Goal: Information Seeking & Learning: Learn about a topic

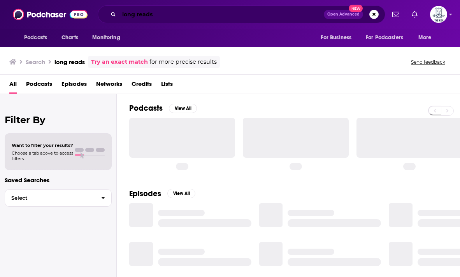
click at [132, 14] on input "long reads" at bounding box center [221, 14] width 204 height 12
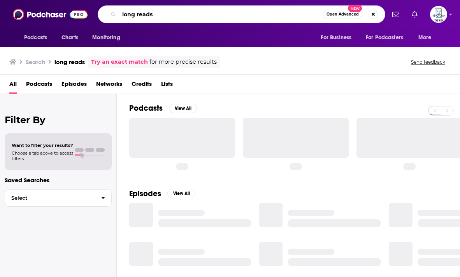
click at [132, 14] on input "long reads" at bounding box center [221, 14] width 204 height 12
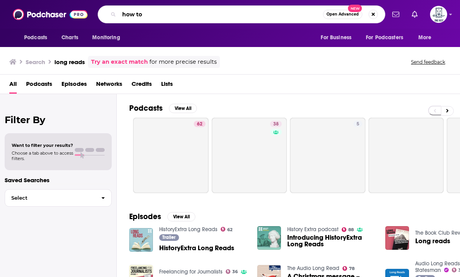
click at [143, 12] on input "how to" at bounding box center [221, 14] width 204 height 12
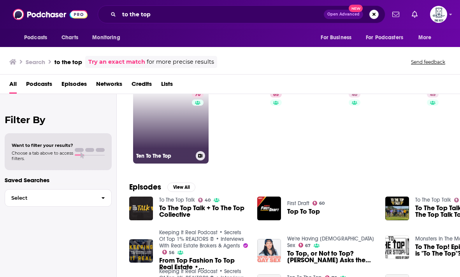
scroll to position [30, 0]
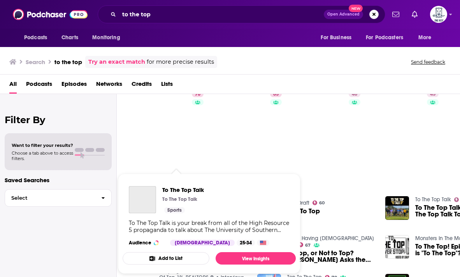
click at [178, 201] on p "To The Top Talk" at bounding box center [179, 199] width 35 height 6
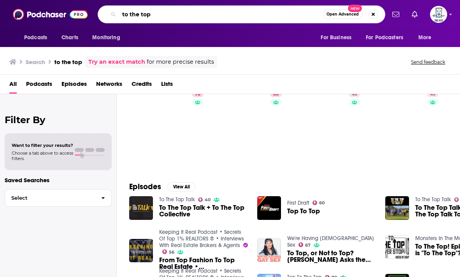
click at [178, 20] on input "to the top" at bounding box center [221, 14] width 204 height 12
type input "to the top: inspirational career advice"
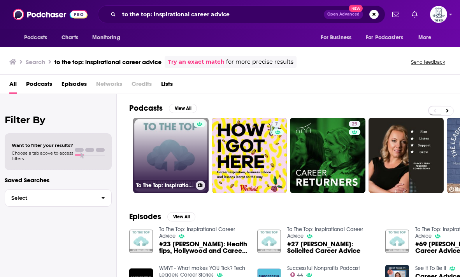
click at [169, 162] on link "To The Top: Inspirational Career Advice" at bounding box center [170, 155] width 75 height 75
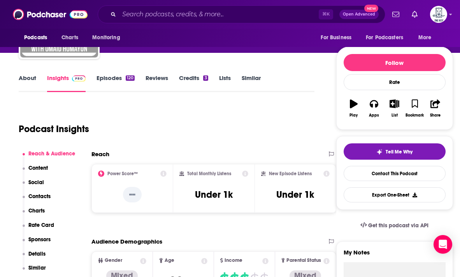
scroll to position [73, 0]
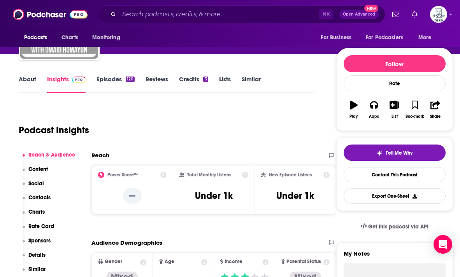
click at [114, 84] on link "Episodes 120" at bounding box center [115, 84] width 38 height 18
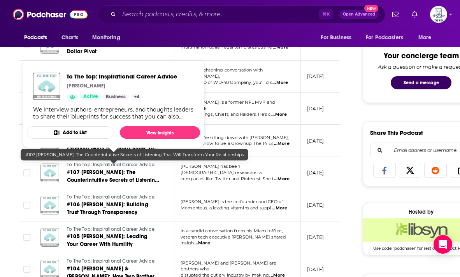
scroll to position [398, 0]
